Goal: Check status

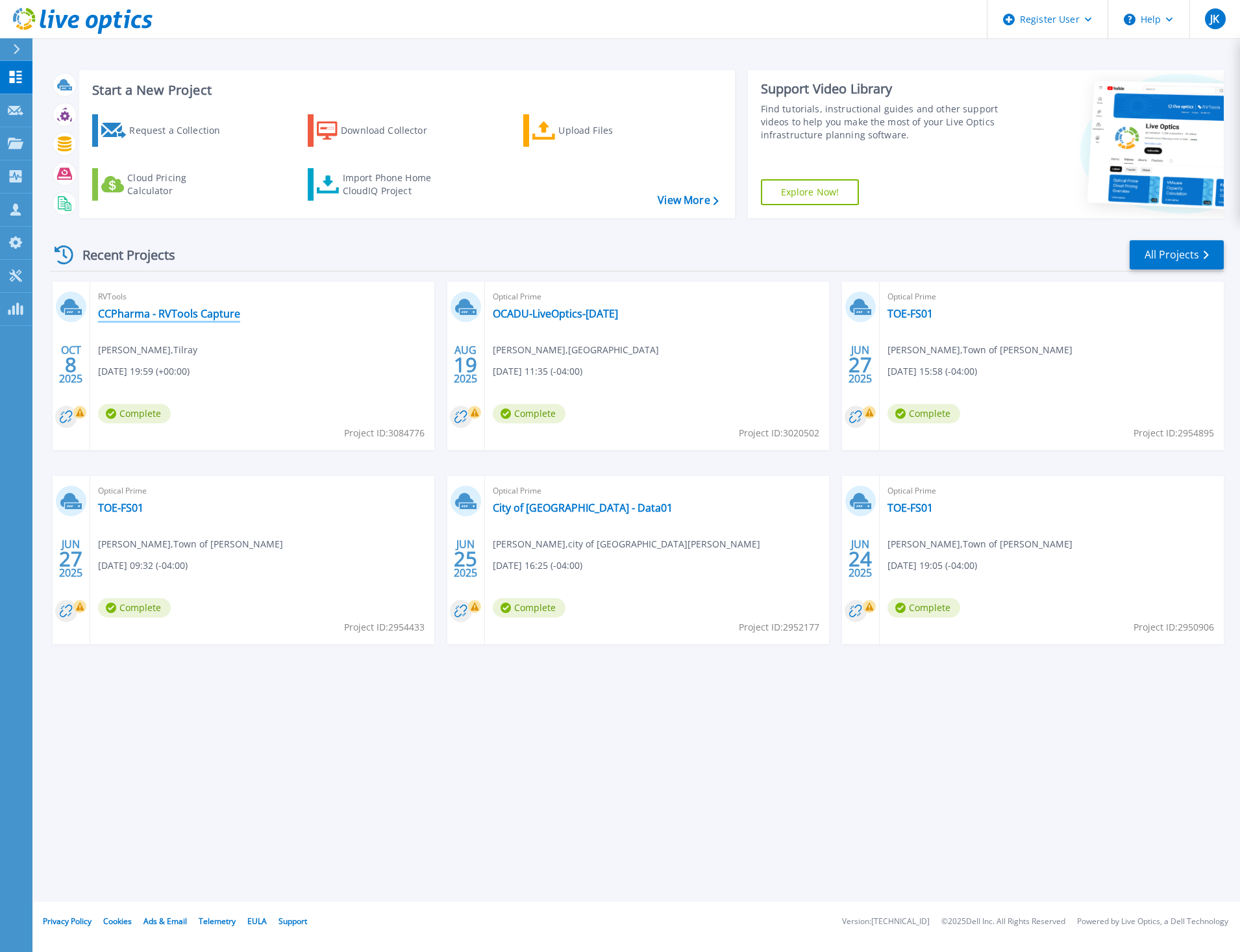
click at [217, 313] on link "CCPharma - RVTools Capture" at bounding box center [169, 313] width 142 height 13
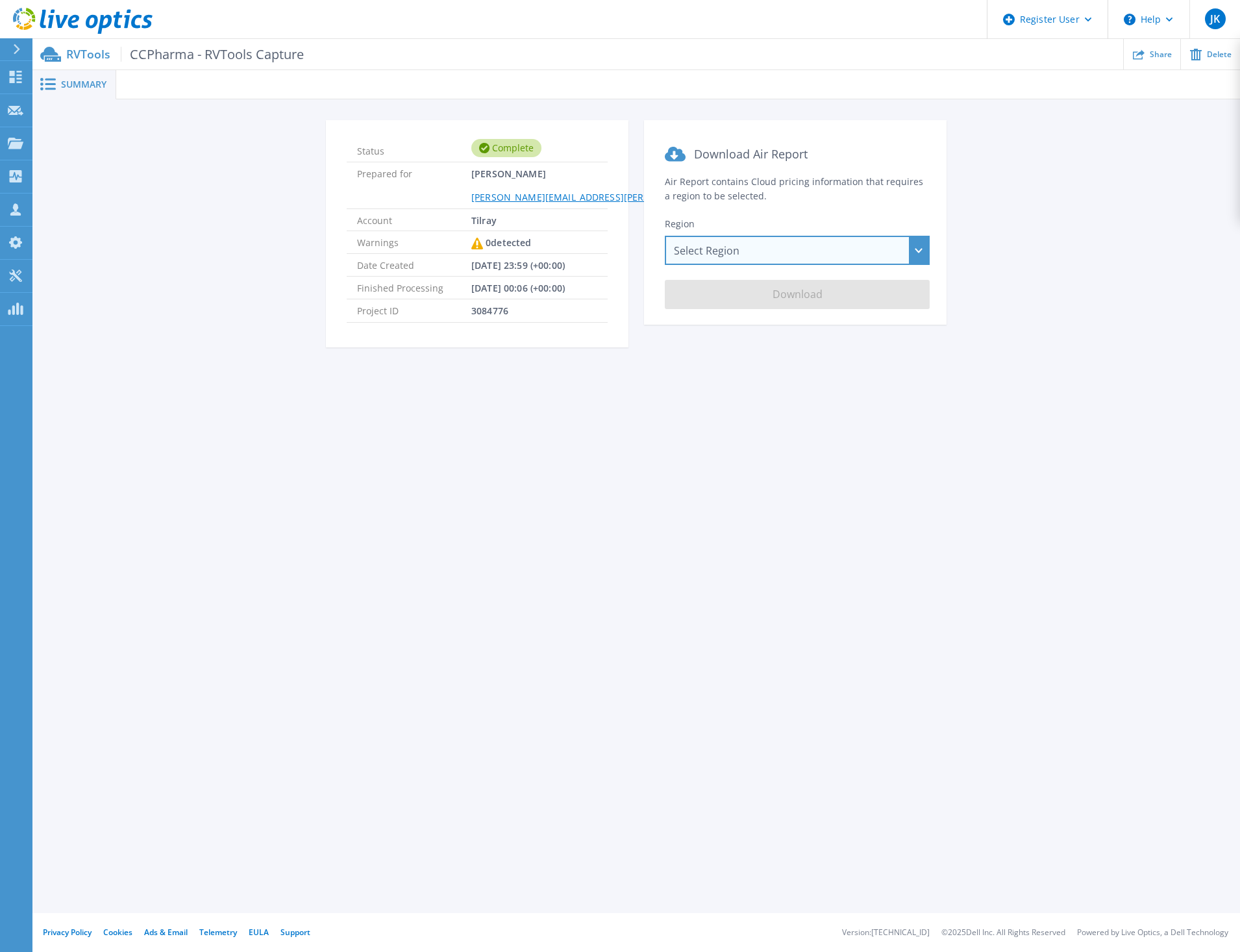
click at [745, 250] on div "Select Region Asia Pacific (Hong Kong) Asia Pacific (Mumbai) Asia Pacific (Seou…" at bounding box center [797, 250] width 265 height 29
click at [1026, 350] on div "Status Complete Prepared for Phillip Stiber Philip.Stiber@tilray.com Account Ti…" at bounding box center [635, 241] width 1168 height 242
